Goal: Complete application form

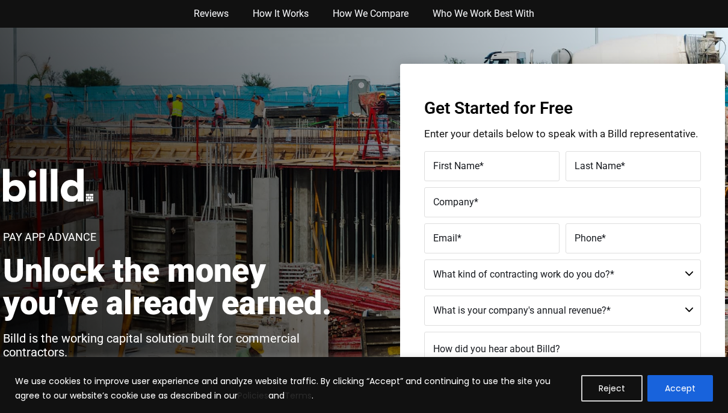
click at [505, 174] on label "First Name *" at bounding box center [491, 166] width 117 height 17
click at [505, 174] on input "First Name *" at bounding box center [491, 166] width 135 height 30
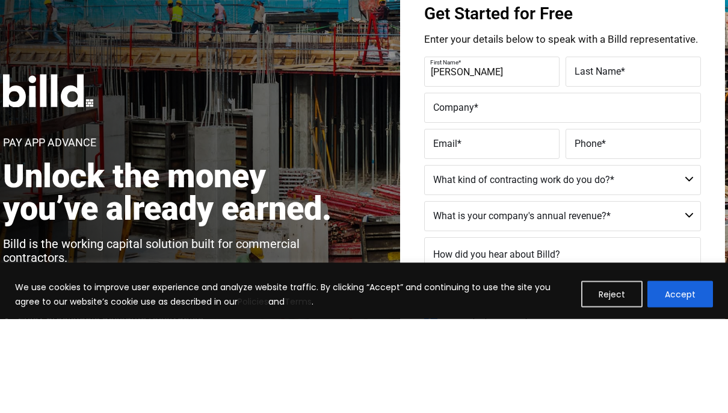
type input "[PERSON_NAME]"
click at [627, 151] on input "Last Name *" at bounding box center [632, 166] width 135 height 30
type input "[PERSON_NAME]"
click at [525, 187] on input "Company *" at bounding box center [562, 202] width 277 height 30
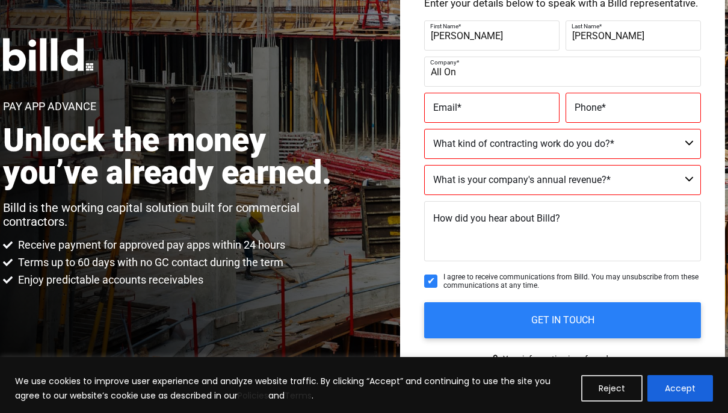
click at [683, 246] on textarea "How did you hear about Billd?" at bounding box center [562, 231] width 277 height 60
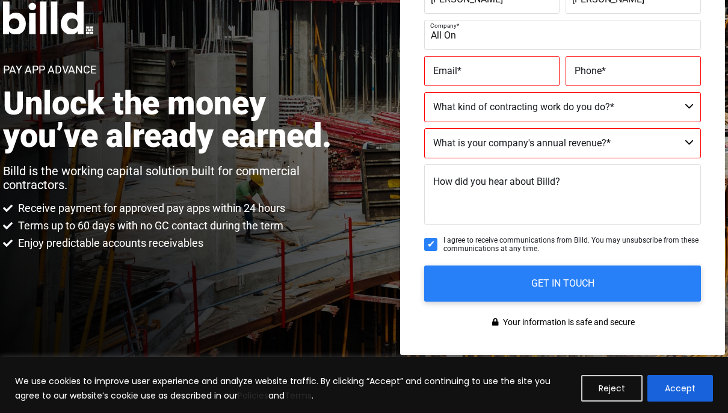
scroll to position [115, 0]
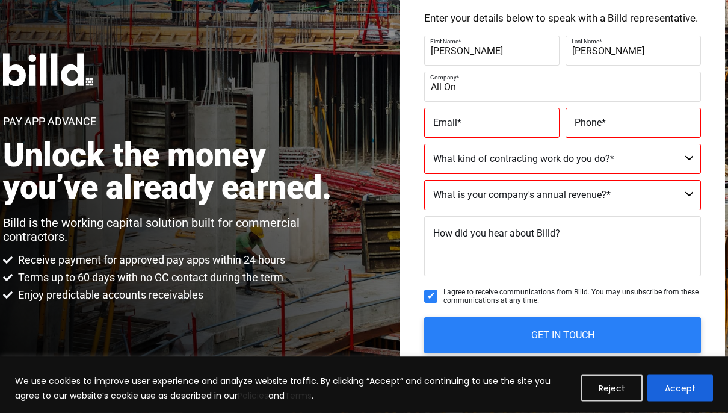
click at [534, 99] on input "All On" at bounding box center [562, 87] width 277 height 30
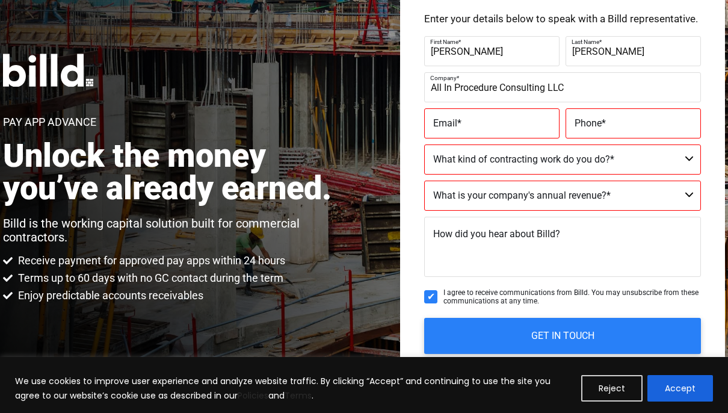
type input "All In Procedure Consulting LLC"
click at [510, 123] on label "Email *" at bounding box center [491, 123] width 117 height 17
click at [510, 123] on input "Email *" at bounding box center [491, 123] width 135 height 30
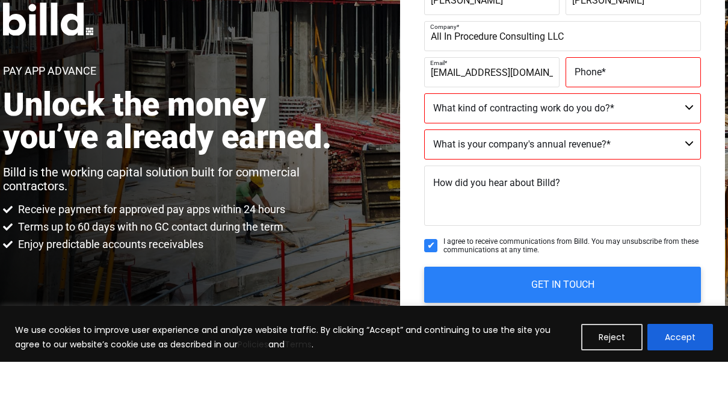
type input "[EMAIL_ADDRESS][DOMAIN_NAME]"
click at [630, 115] on label "Phone *" at bounding box center [632, 123] width 117 height 17
click at [630, 108] on input "Phone *" at bounding box center [632, 123] width 135 height 30
type input "[PHONE_NUMBER]"
click at [599, 144] on select "Commercial Commercial and Residential Residential Not a Contractor" at bounding box center [562, 159] width 277 height 30
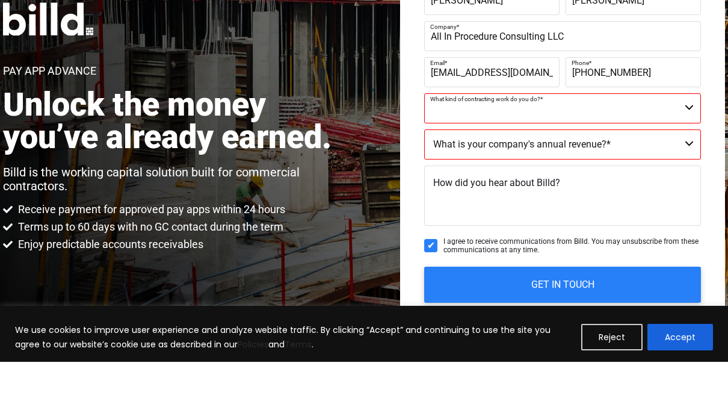
scroll to position [167, 0]
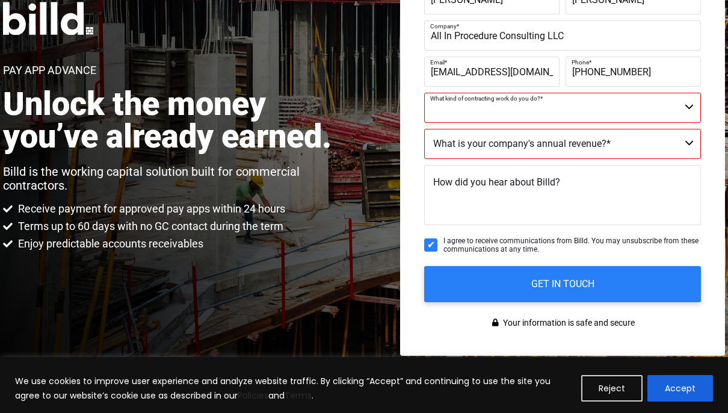
select select "Commercial"
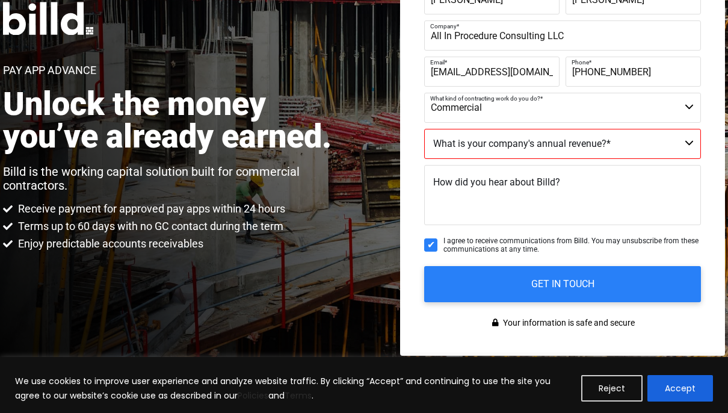
click at [607, 153] on select "$40M + $25M - $40M $8M - $25M $4M - $8M $2M - $4M $1M - $2M Less than $1M" at bounding box center [562, 144] width 277 height 30
select select "Less than $1M"
